Goal: Find specific page/section: Find specific page/section

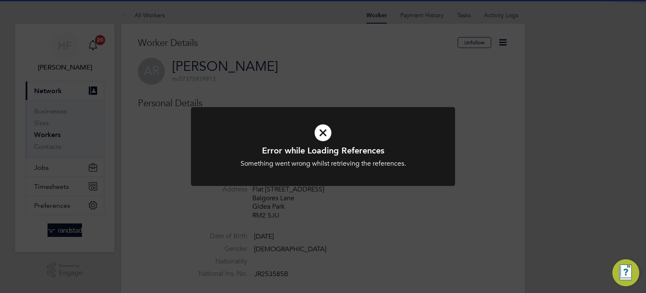
click at [229, 175] on div at bounding box center [323, 146] width 264 height 79
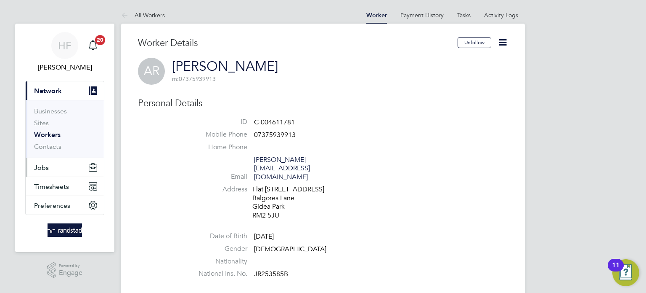
click at [40, 168] on span "Jobs" at bounding box center [41, 167] width 15 height 8
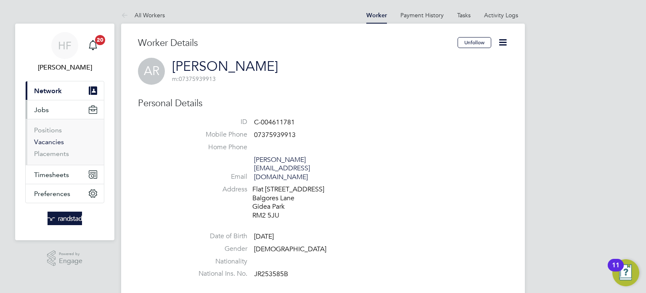
click at [50, 144] on link "Vacancies" at bounding box center [49, 142] width 30 height 8
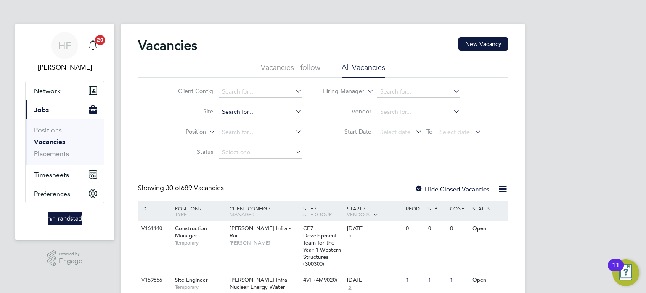
click at [235, 114] on input at bounding box center [260, 112] width 83 height 12
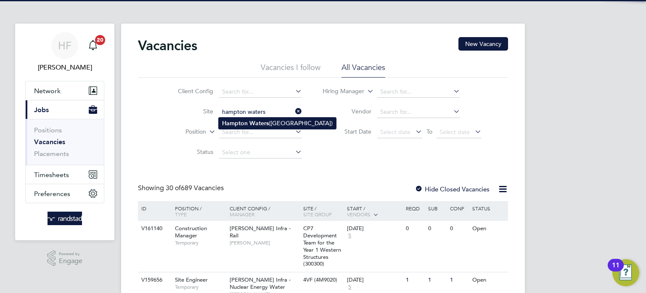
click at [245, 120] on b "Hampton" at bounding box center [235, 123] width 26 height 7
type input "[PERSON_NAME] [PERSON_NAME] ([GEOGRAPHIC_DATA])"
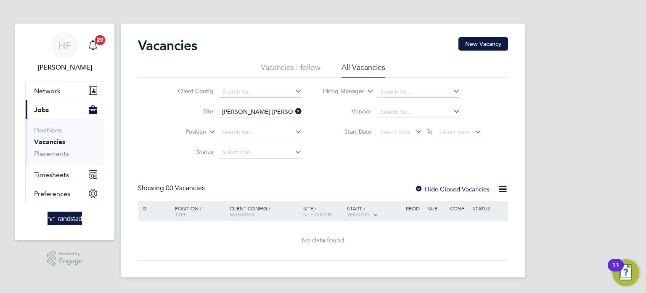
click at [429, 188] on label "Hide Closed Vacancies" at bounding box center [452, 189] width 75 height 8
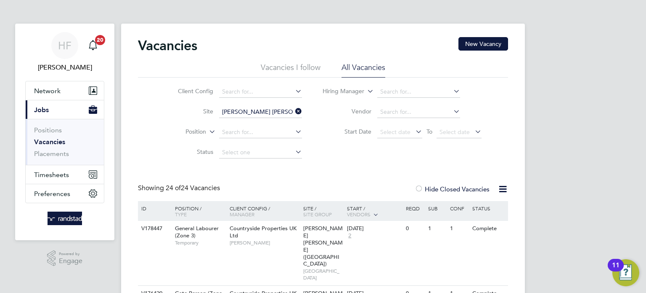
click at [455, 153] on div "Client Config Site [PERSON_NAME][GEOGRAPHIC_DATA][PERSON_NAME] ([GEOGRAPHIC_DAT…" at bounding box center [323, 119] width 370 height 85
